Goal: Find specific page/section: Find specific page/section

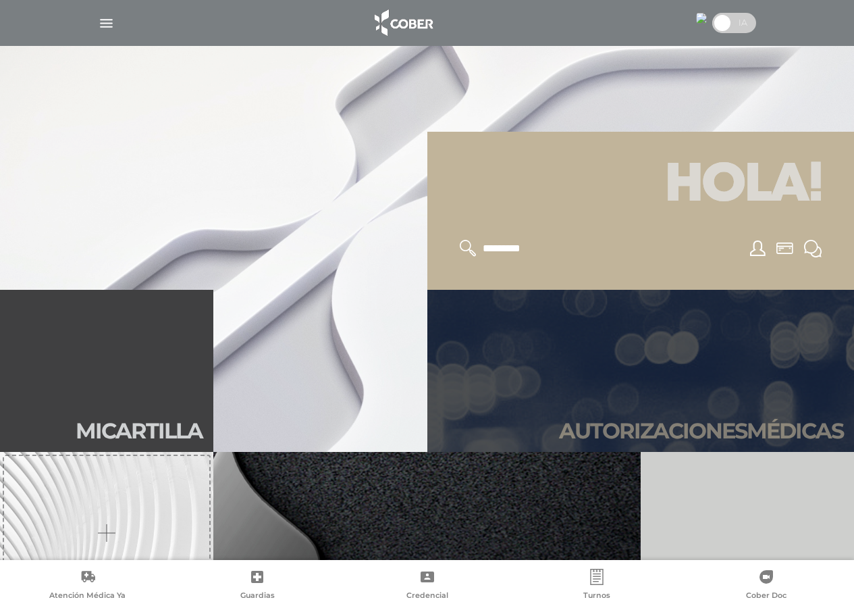
scroll to position [203, 0]
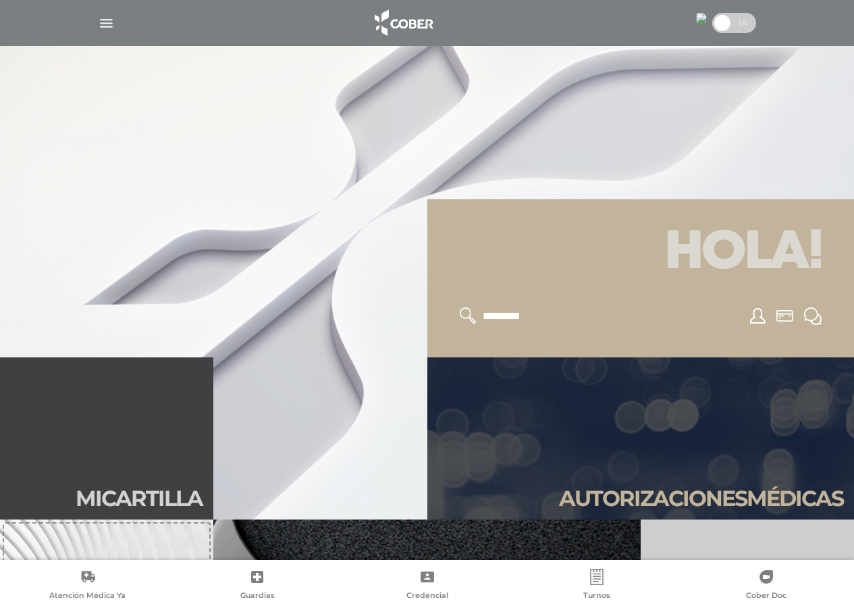
click at [112, 28] on img "button" at bounding box center [106, 23] width 17 height 17
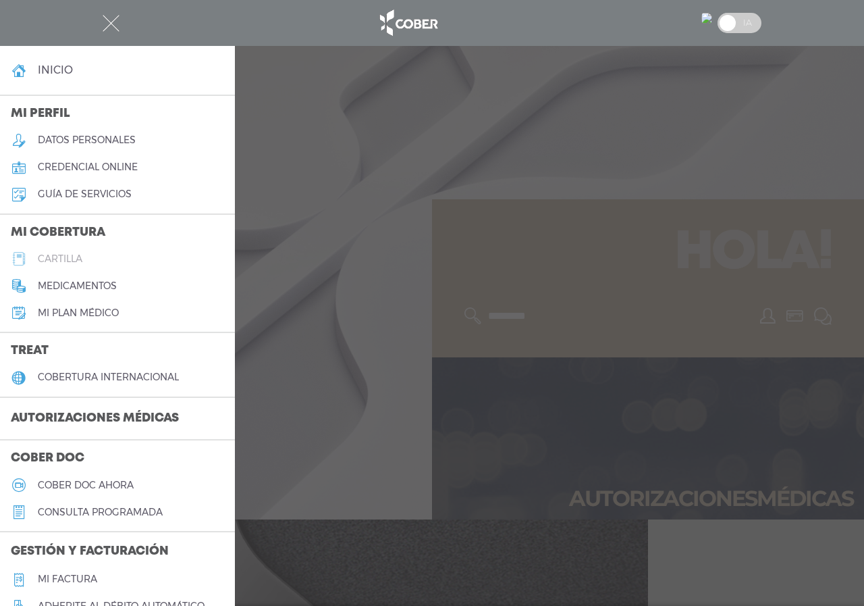
click at [76, 257] on h5 "cartilla" at bounding box center [60, 258] width 45 height 11
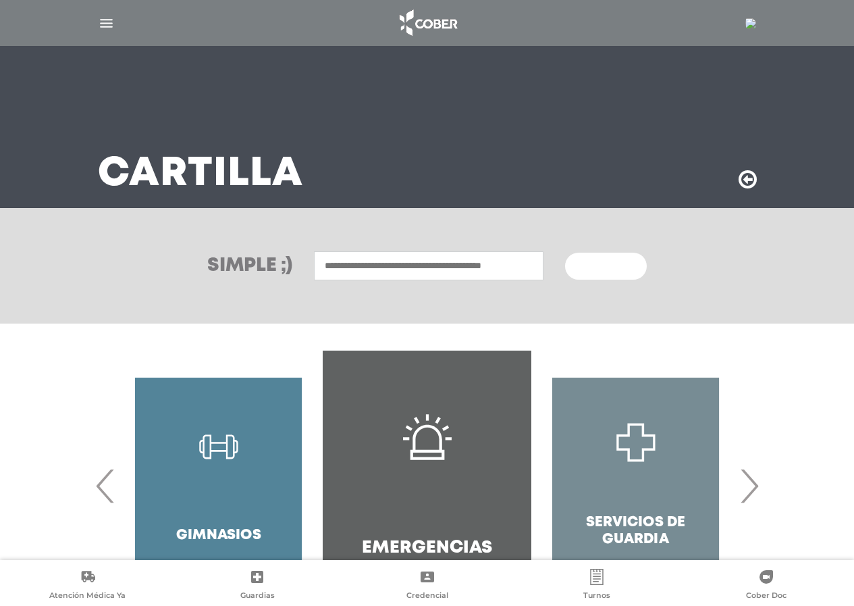
click at [433, 265] on input "text" at bounding box center [429, 265] width 230 height 29
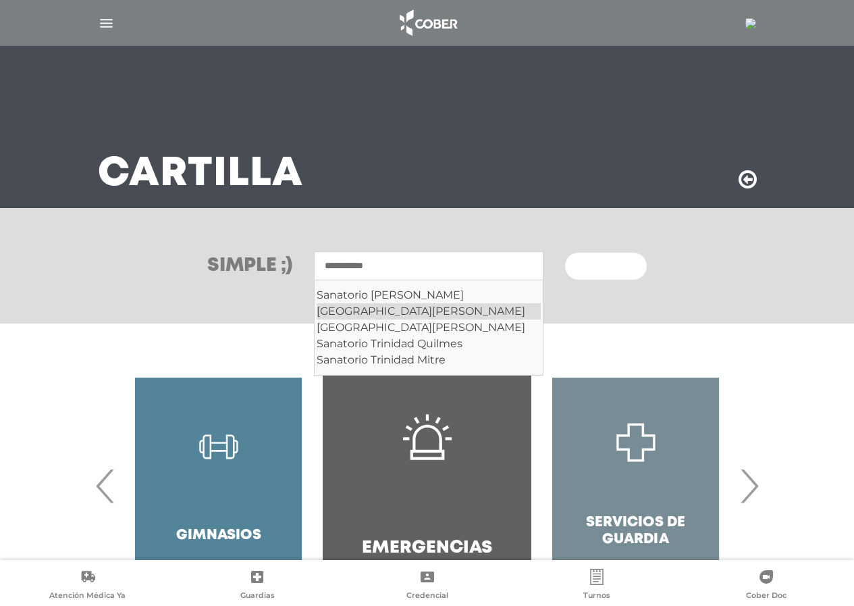
click at [471, 315] on div "Sanatorio Trinidad San Isidro" at bounding box center [429, 311] width 224 height 16
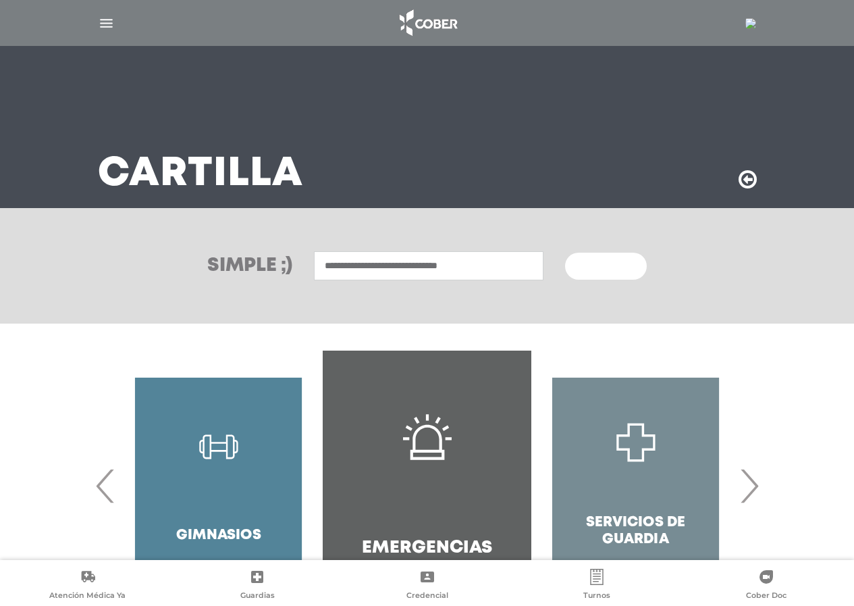
type input "**********"
click at [565, 253] on button "Buscar" at bounding box center [605, 266] width 81 height 27
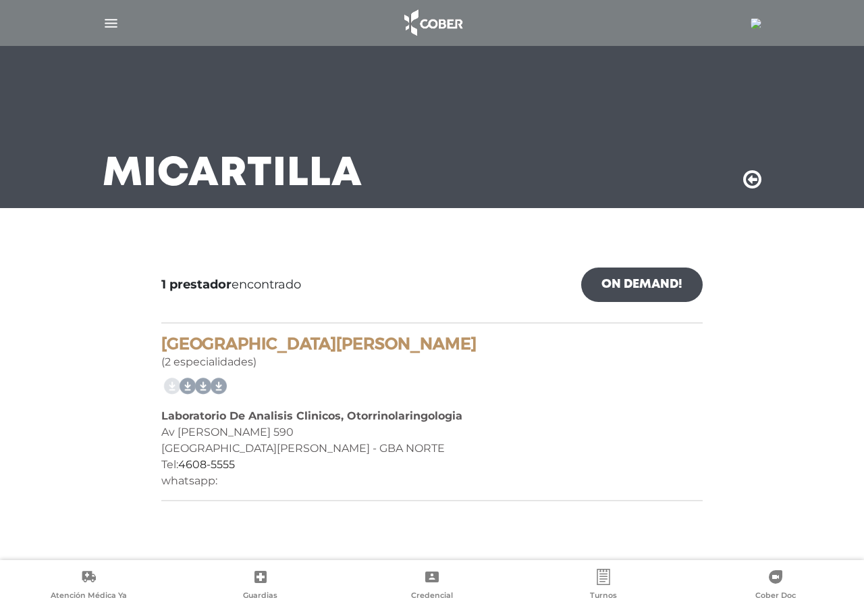
click at [528, 388] on div at bounding box center [432, 386] width 542 height 22
click at [115, 11] on div at bounding box center [432, 23] width 692 height 32
click at [106, 18] on img "button" at bounding box center [111, 23] width 17 height 17
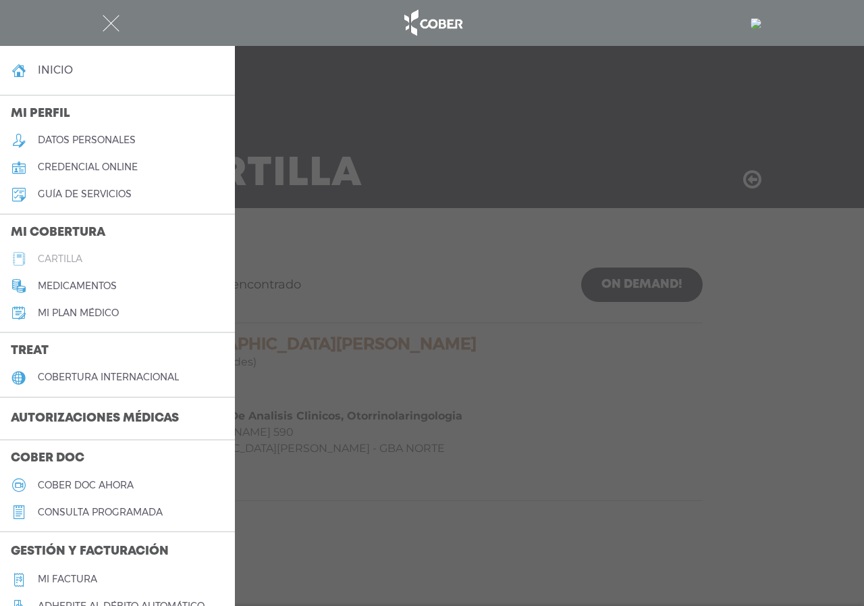
click at [73, 259] on h5 "cartilla" at bounding box center [60, 258] width 45 height 11
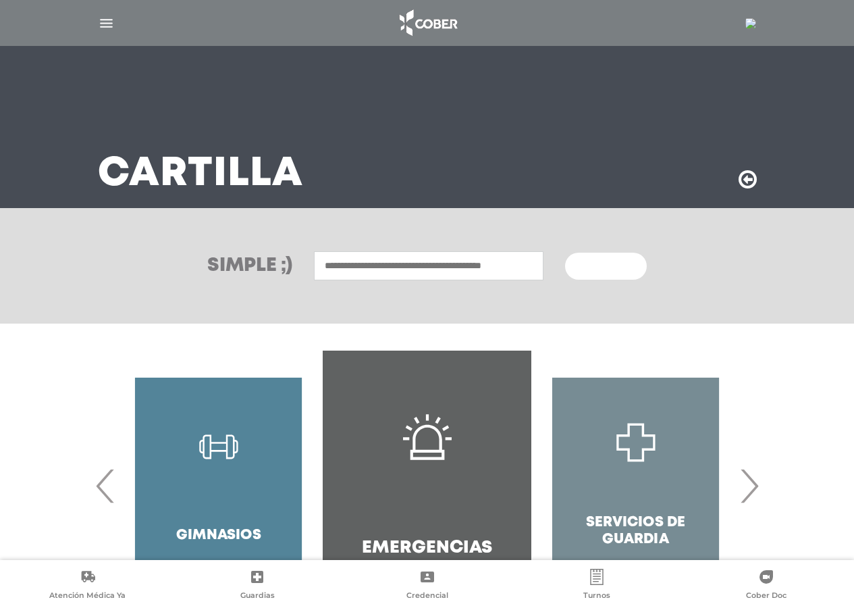
click at [393, 256] on input "text" at bounding box center [429, 265] width 230 height 29
type input "**********"
click at [565, 253] on button "Buscar" at bounding box center [605, 266] width 81 height 27
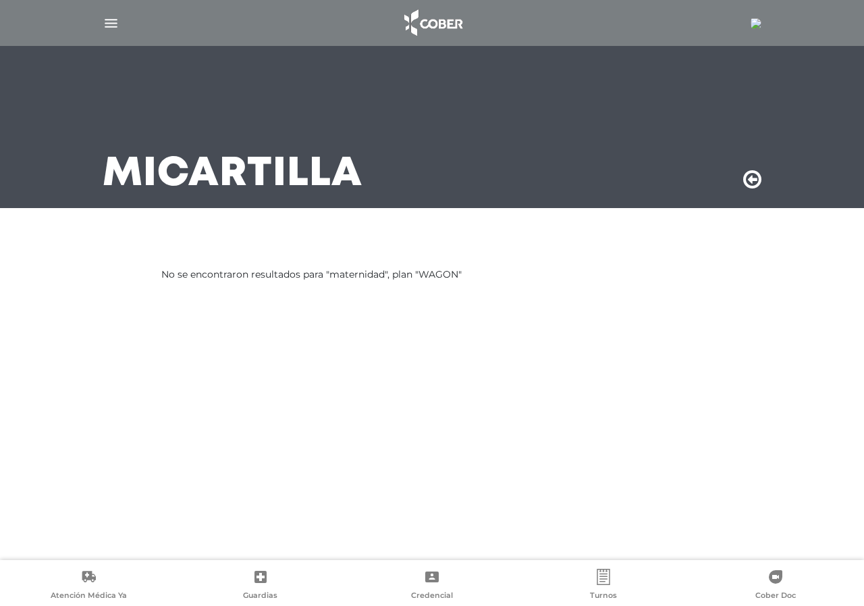
click at [111, 9] on div at bounding box center [432, 23] width 692 height 32
click at [97, 19] on div at bounding box center [432, 23] width 692 height 32
click at [109, 28] on img "button" at bounding box center [111, 23] width 17 height 17
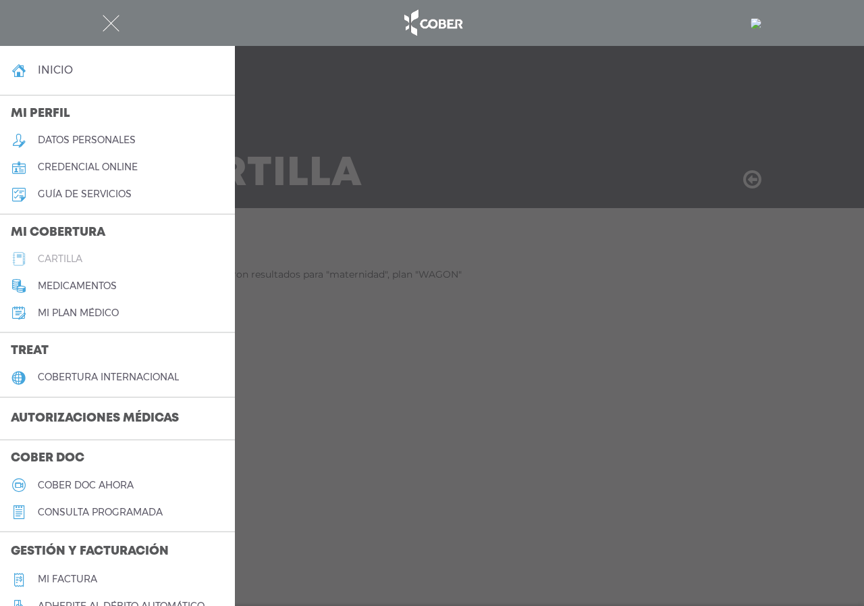
click at [60, 255] on h5 "cartilla" at bounding box center [60, 258] width 45 height 11
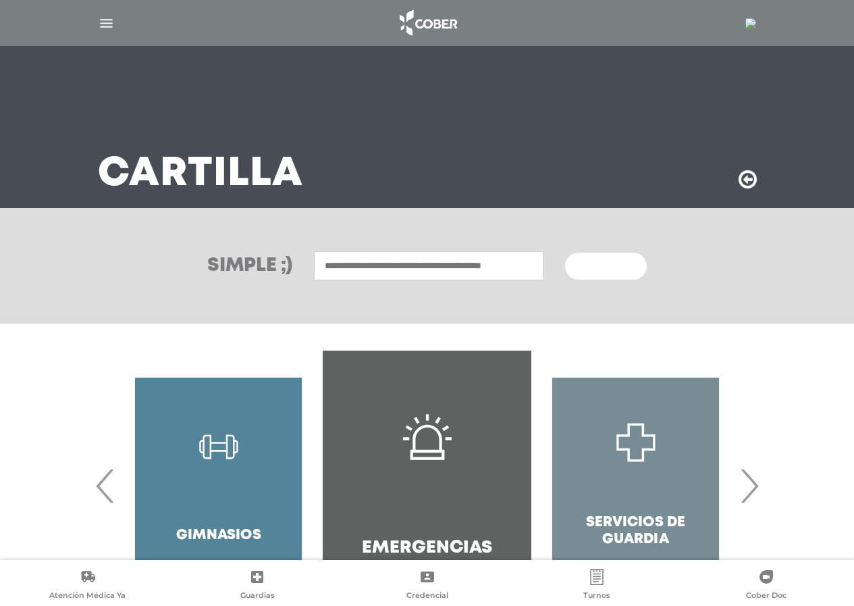
click at [438, 271] on input "text" at bounding box center [429, 265] width 230 height 29
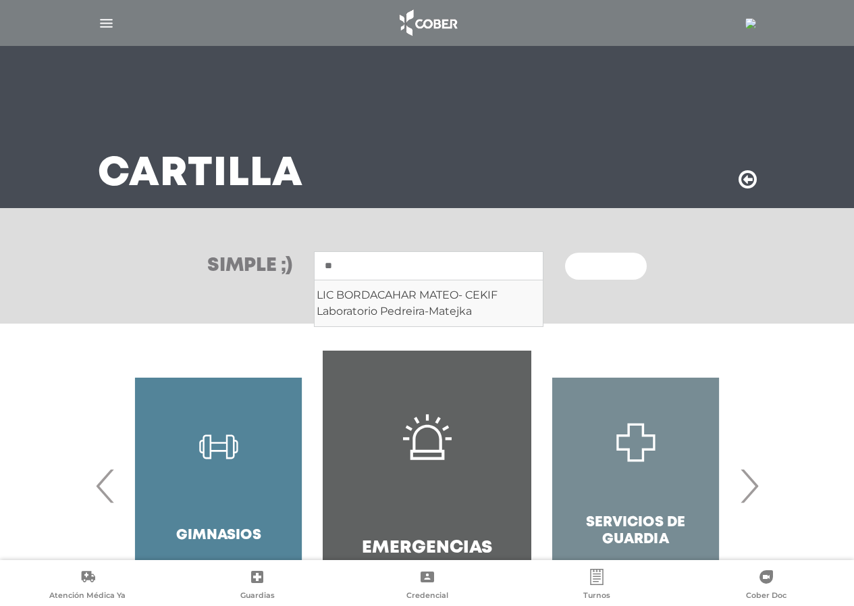
type input "*"
type input "**********"
click at [565, 253] on button "Buscar" at bounding box center [605, 266] width 81 height 27
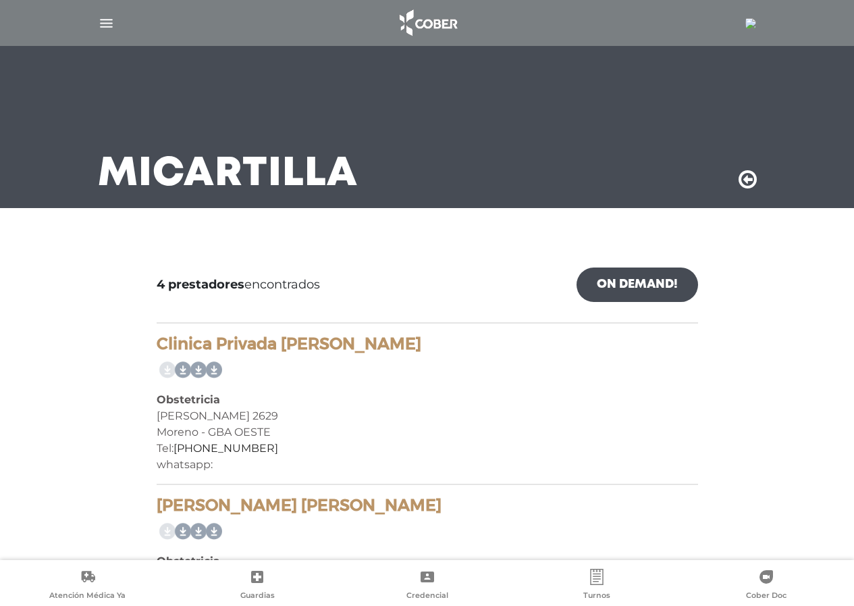
click at [112, 24] on img "button" at bounding box center [106, 23] width 17 height 17
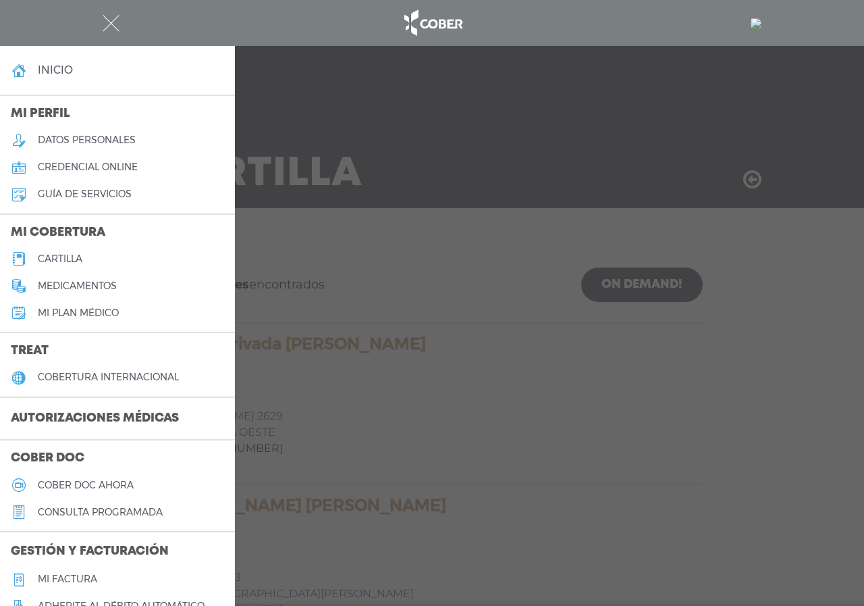
click at [77, 257] on h5 "cartilla" at bounding box center [60, 258] width 45 height 11
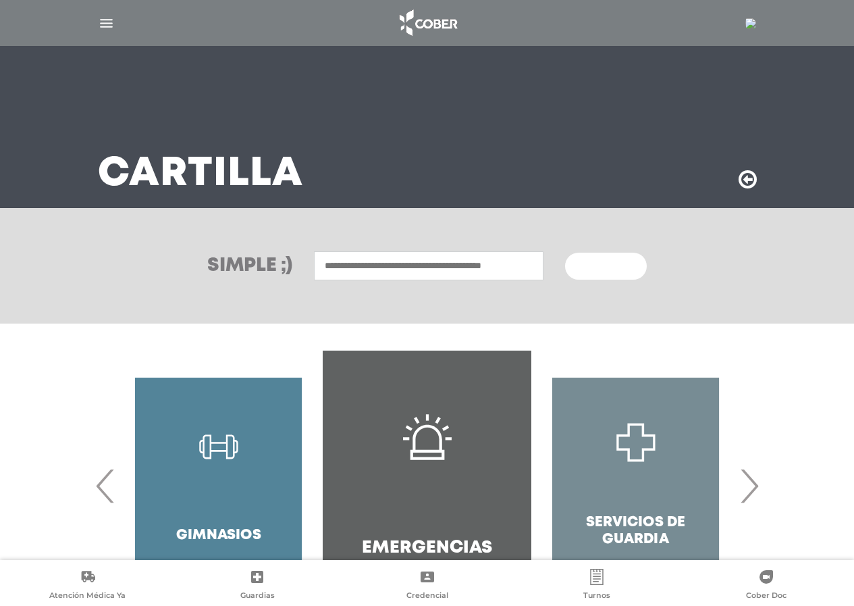
click at [462, 262] on input "text" at bounding box center [429, 265] width 230 height 29
click at [107, 27] on img "button" at bounding box center [106, 23] width 17 height 17
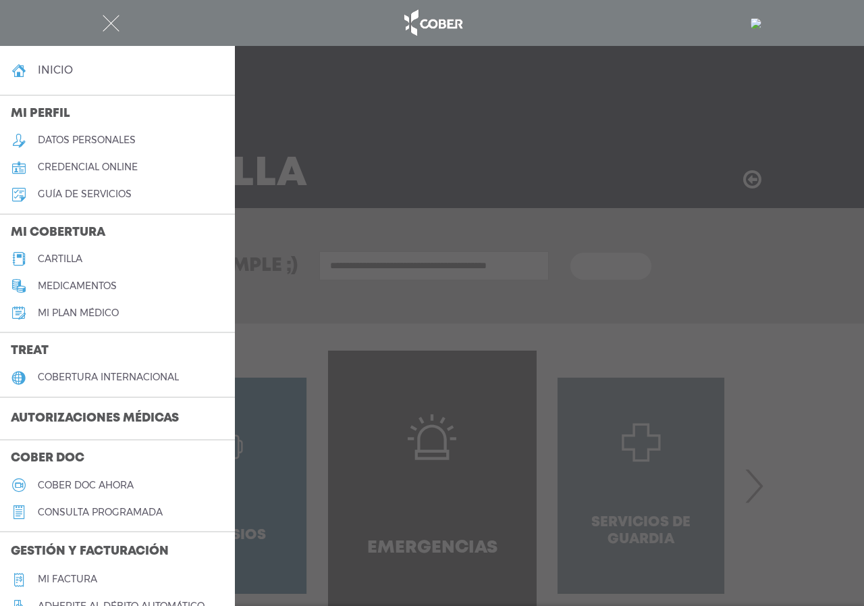
click at [418, 179] on div at bounding box center [432, 303] width 864 height 606
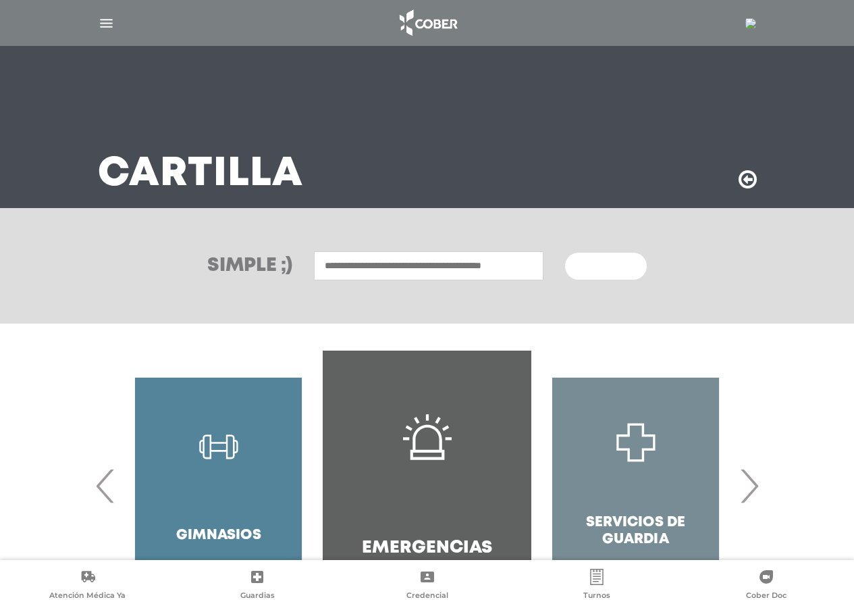
click at [415, 271] on input "text" at bounding box center [429, 265] width 230 height 29
type input "********"
click at [565, 253] on button "Buscar" at bounding box center [605, 266] width 81 height 27
